Goal: Find specific page/section: Find specific page/section

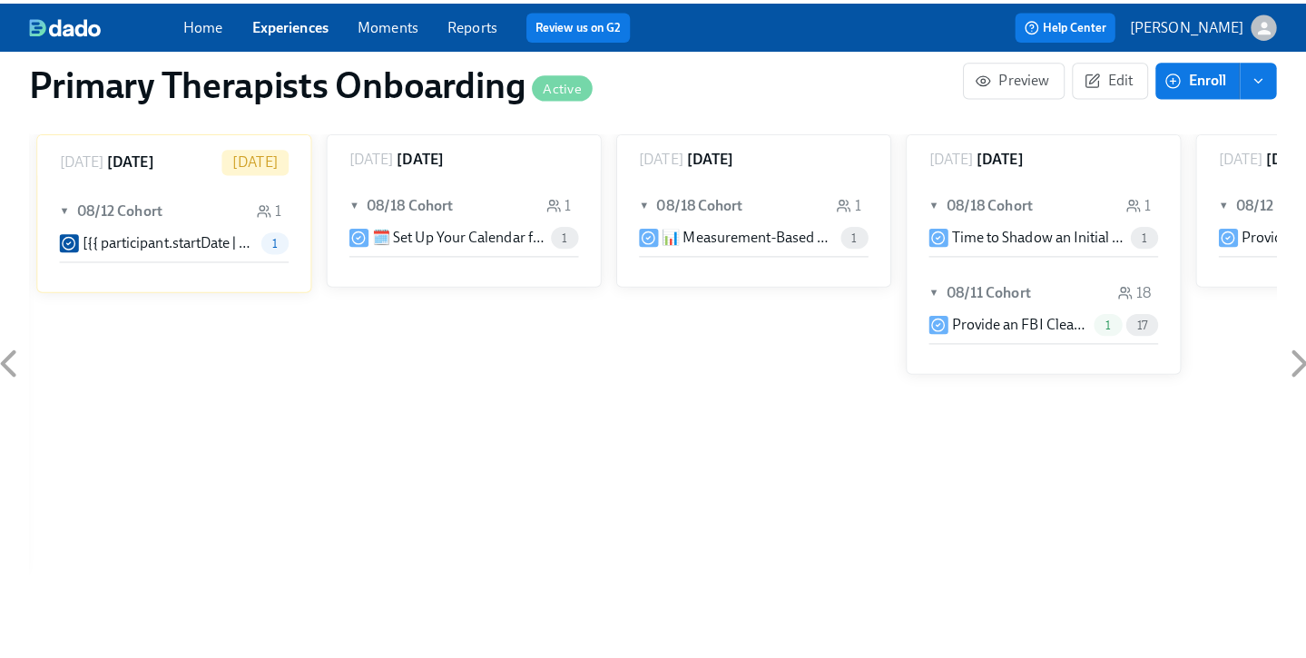
scroll to position [1630, 0]
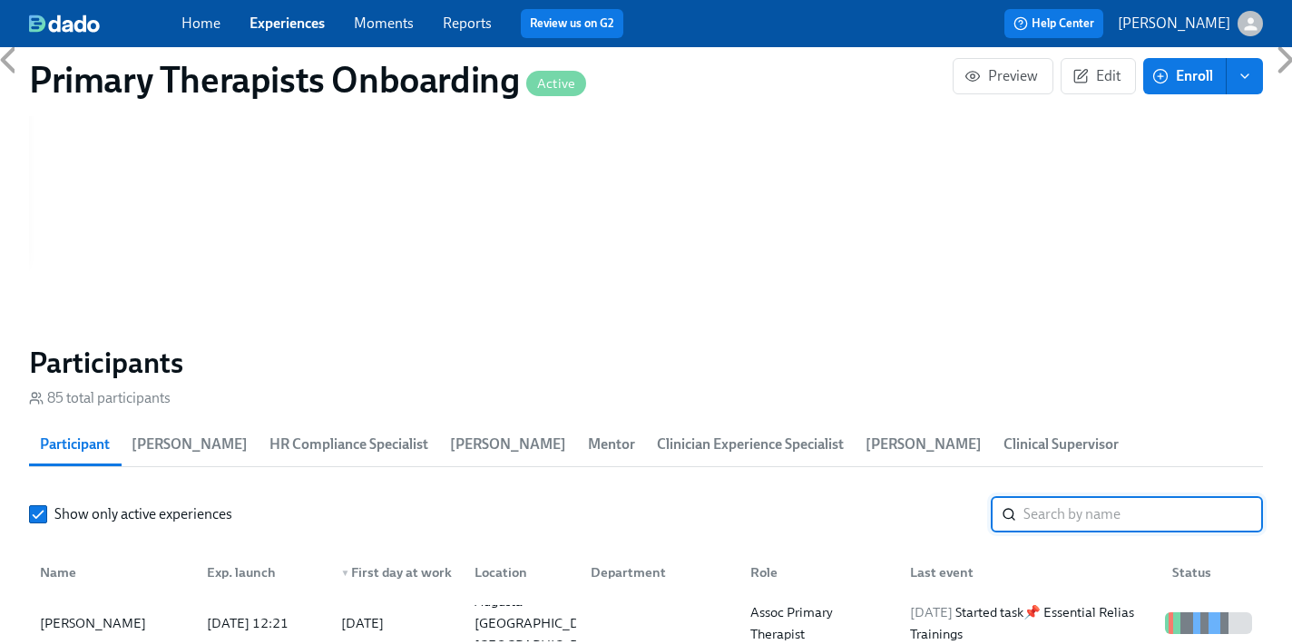
click at [1090, 496] on input "search" at bounding box center [1144, 514] width 240 height 36
type input "[PERSON_NAME]"
click at [120, 613] on div "[PERSON_NAME]" at bounding box center [93, 624] width 121 height 22
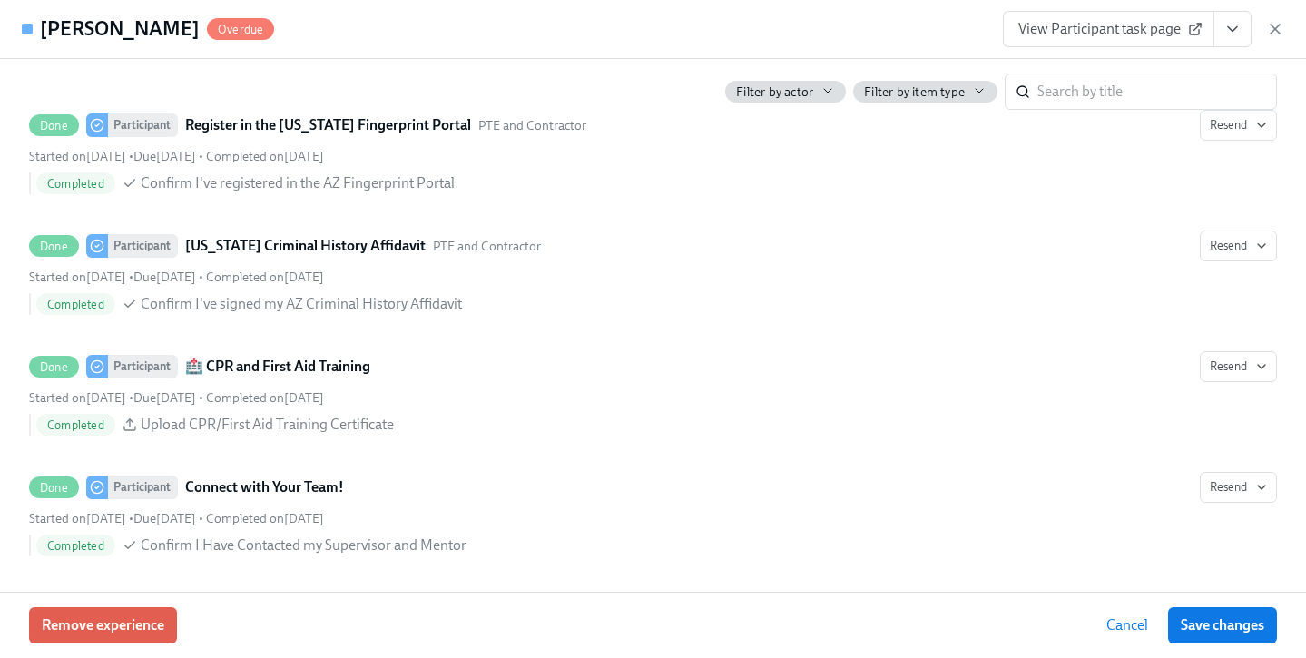
scroll to position [2489, 0]
